Goal: Task Accomplishment & Management: Complete application form

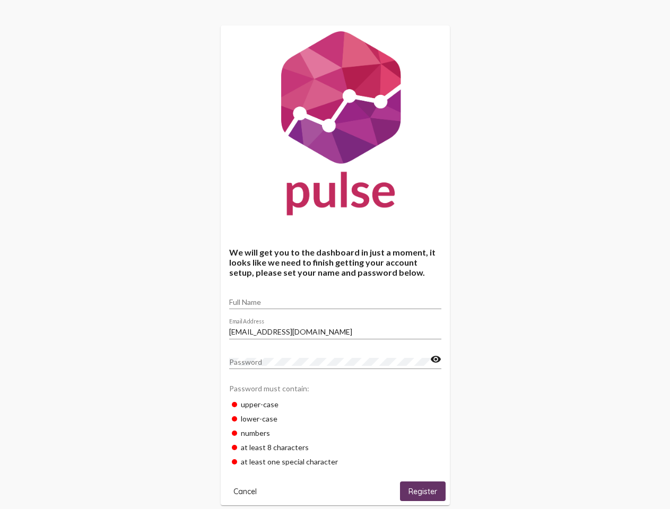
click at [335, 299] on input "Full Name" at bounding box center [335, 302] width 212 height 8
click at [335, 329] on input "[EMAIL_ADDRESS][DOMAIN_NAME]" at bounding box center [335, 332] width 212 height 8
click at [435, 359] on mat-icon "visibility" at bounding box center [435, 359] width 11 height 13
click at [245, 491] on span "Cancel" at bounding box center [244, 492] width 23 height 10
click at [423, 491] on span "Register" at bounding box center [422, 492] width 29 height 10
